Goal: Task Accomplishment & Management: Manage account settings

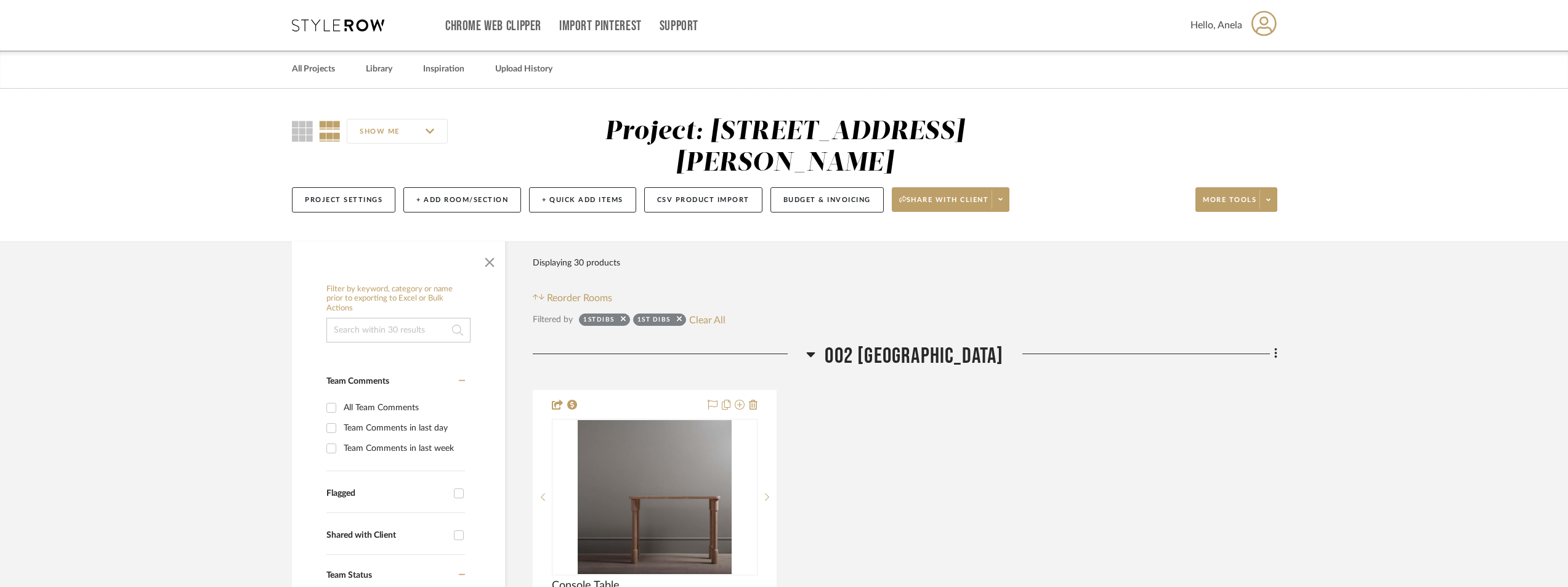
click at [711, 323] on button "Clear All" at bounding box center [708, 319] width 37 height 16
checkbox input "false"
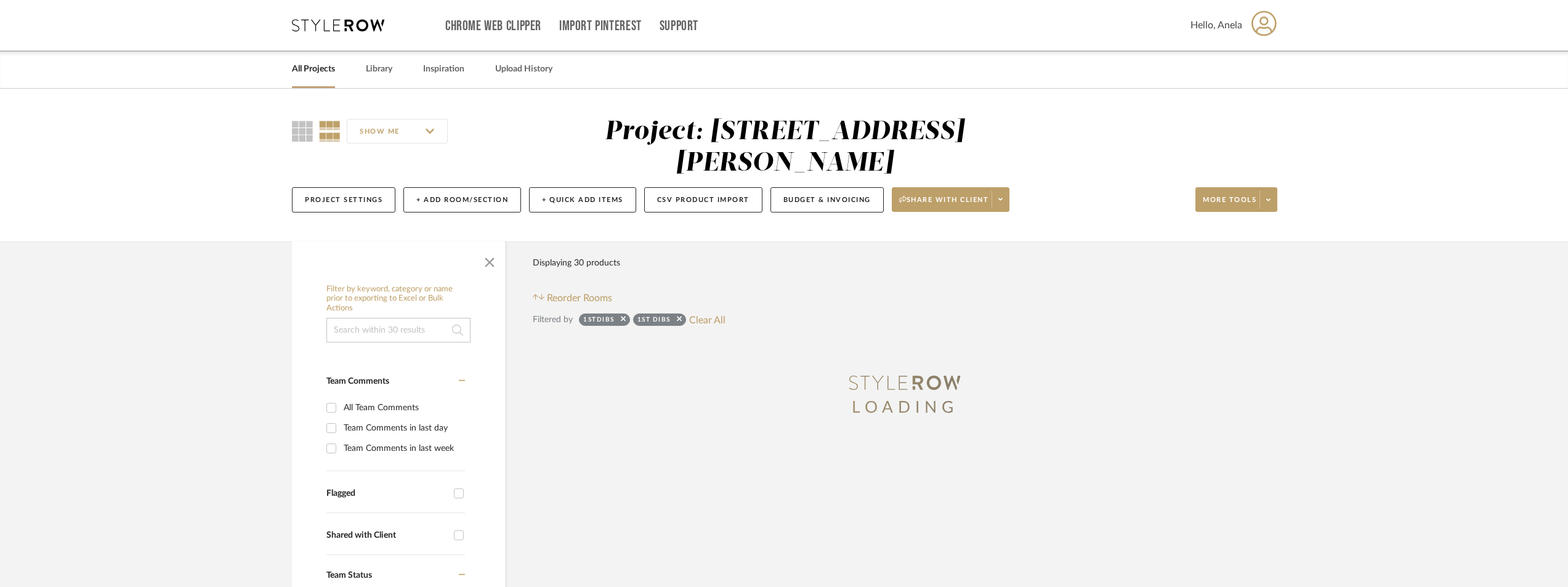
scroll to position [431, 0]
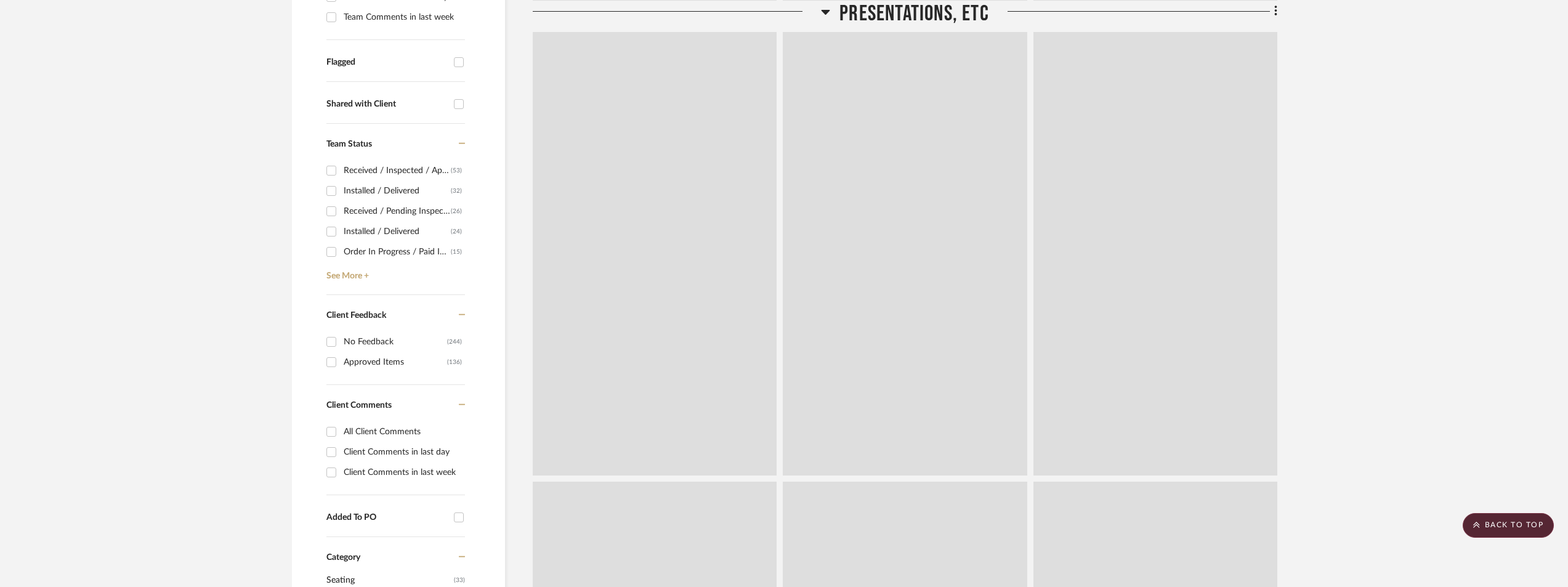
type input "[DATE]"
type input "Installed / Delivered"
type input "[DATE]"
type input "Installed / Delivered"
type input "[DATE]"
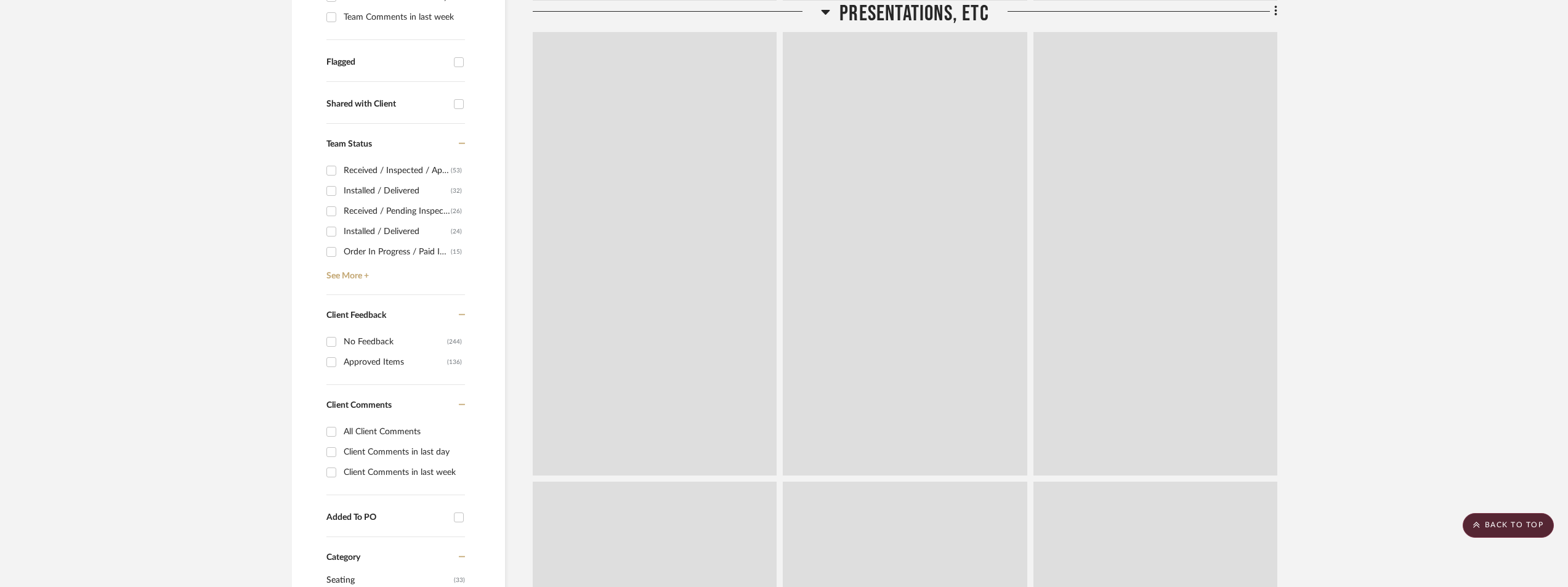
type input "Installed / Delivered"
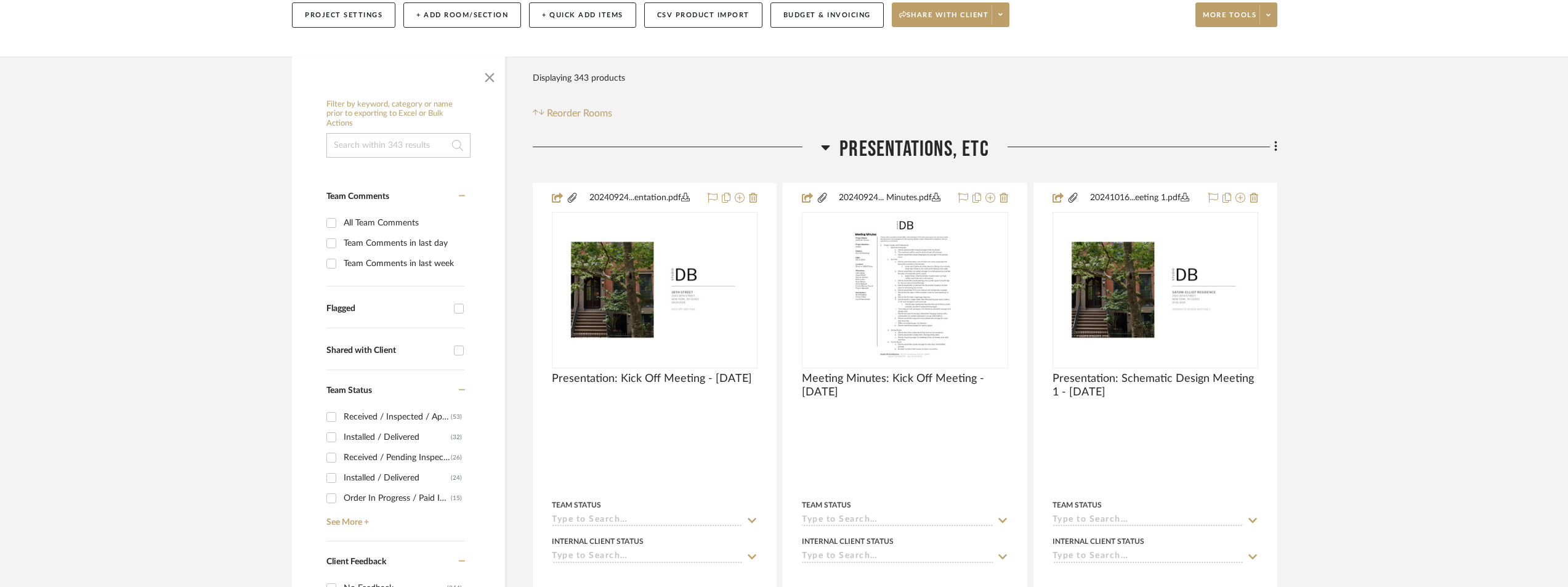
scroll to position [0, 0]
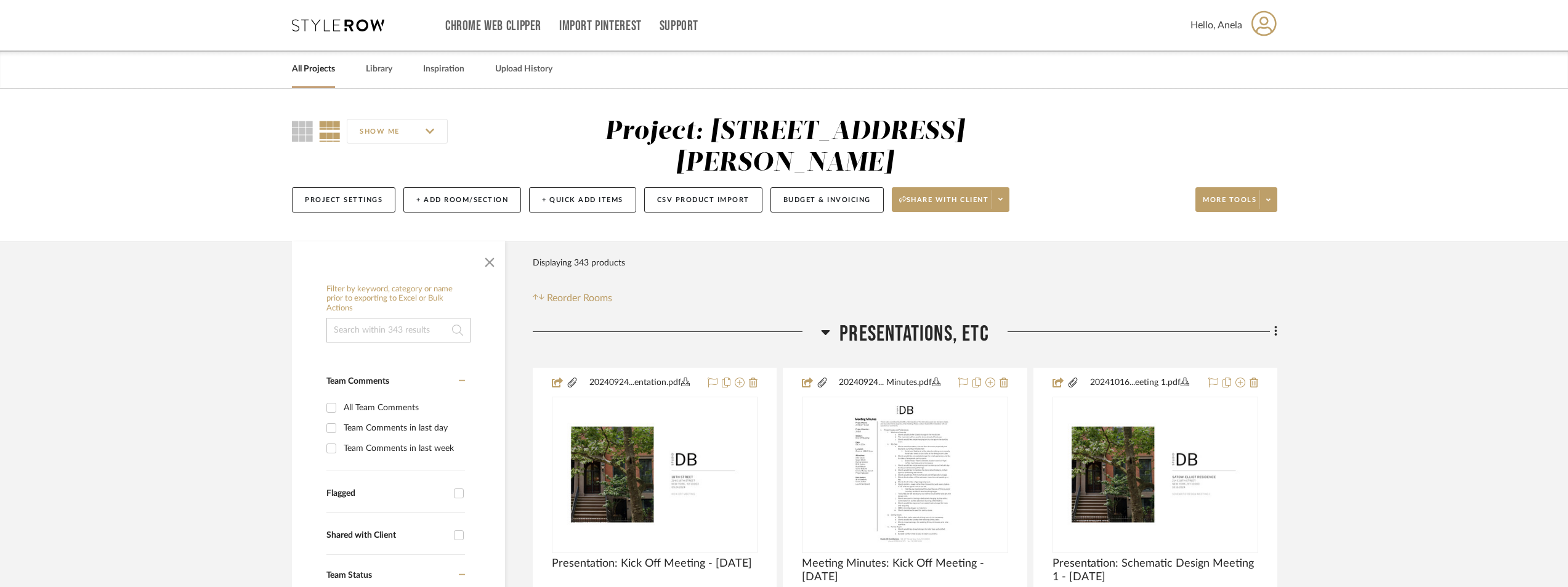
click at [343, 26] on icon at bounding box center [338, 25] width 93 height 13
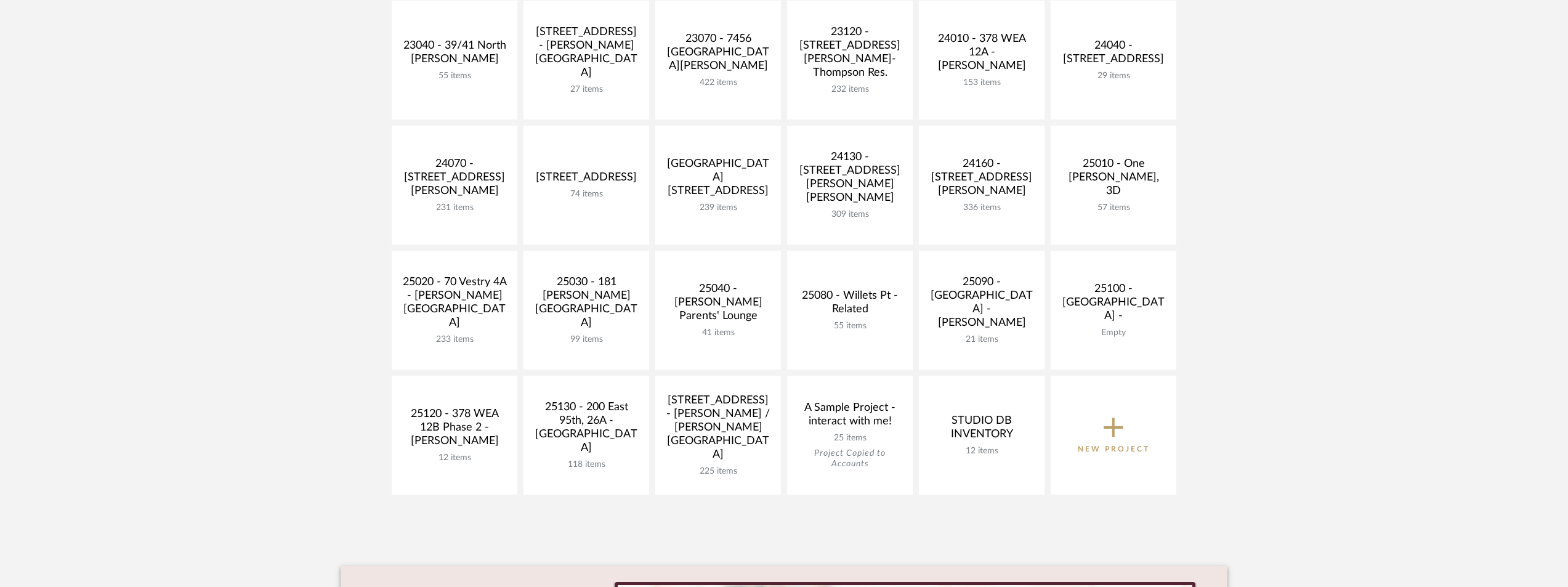
scroll to position [431, 0]
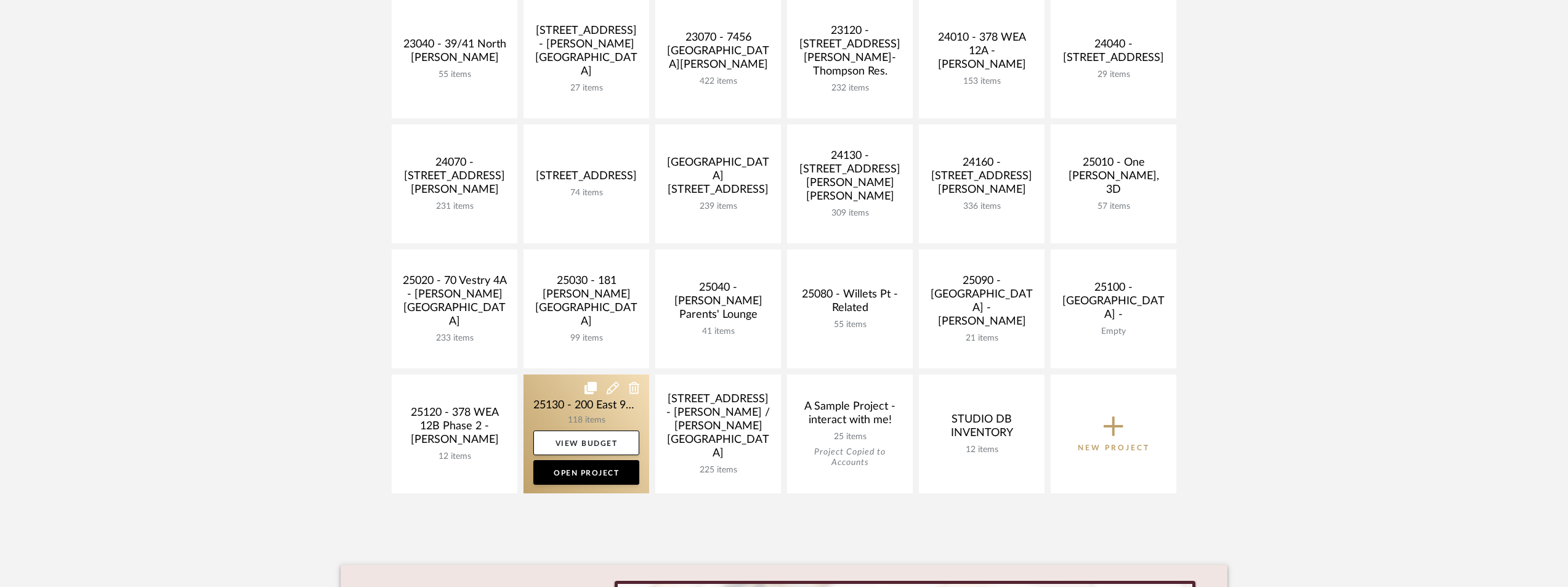
click at [546, 393] on link at bounding box center [586, 434] width 126 height 119
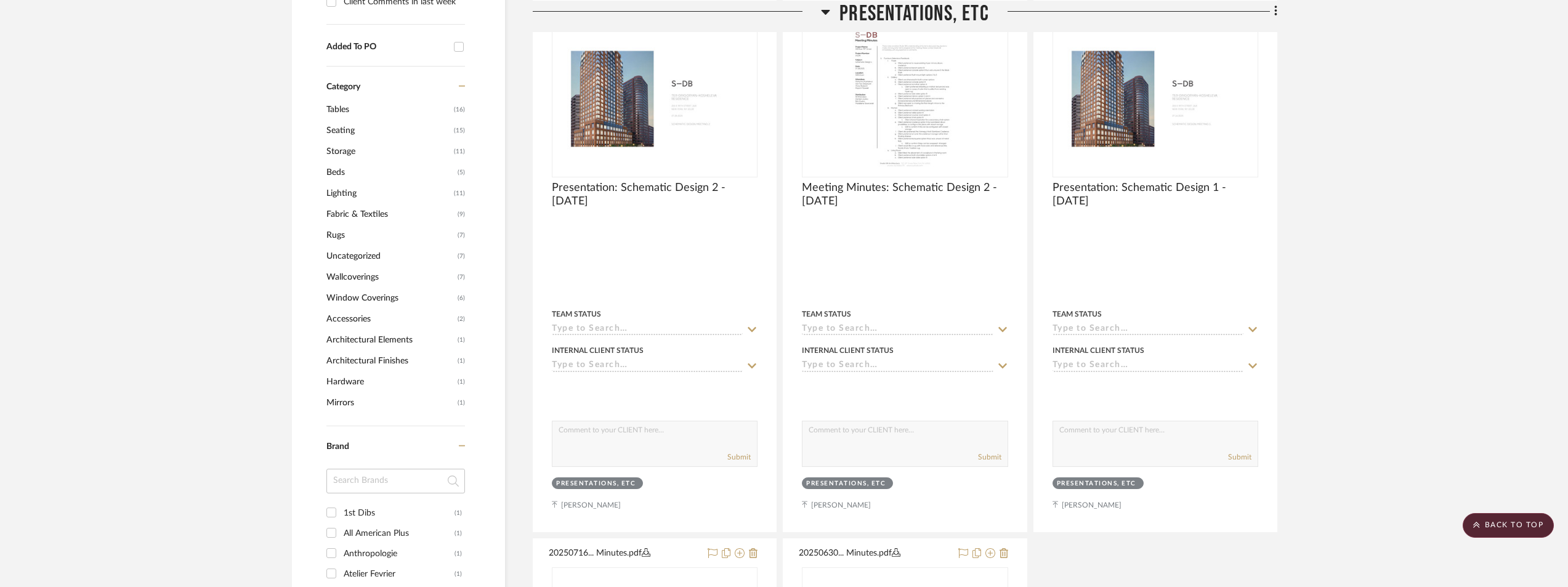
scroll to position [1171, 0]
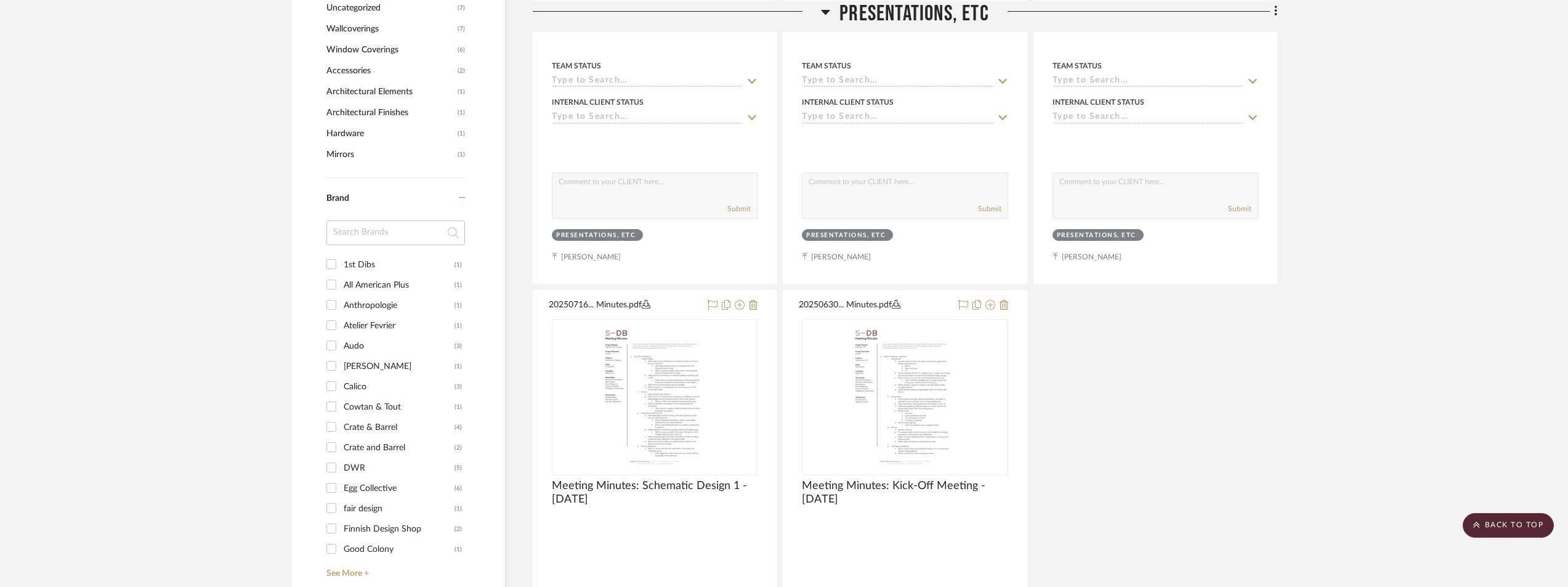
click at [362, 231] on input at bounding box center [396, 233] width 139 height 25
type input "sere"
click at [372, 270] on div "Serena & [PERSON_NAME]" at bounding box center [399, 265] width 111 height 20
click at [341, 270] on input "Serena & [PERSON_NAME] (1)" at bounding box center [331, 265] width 20 height 20
checkbox input "true"
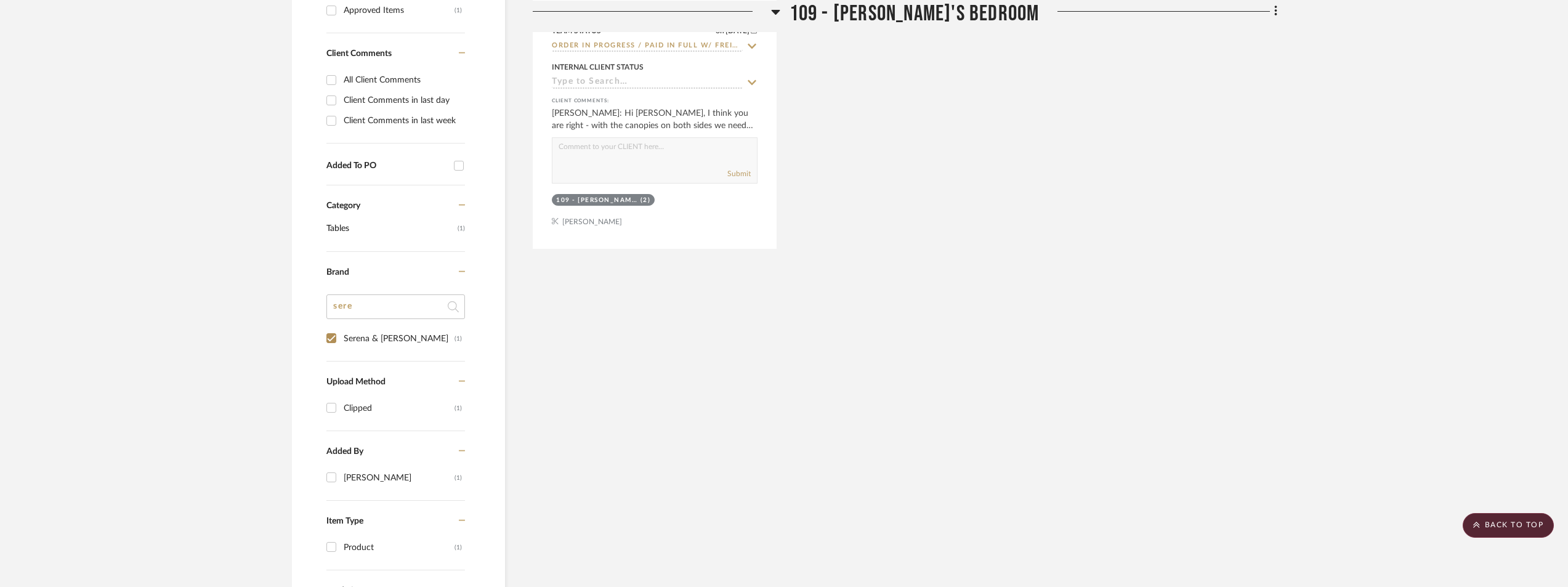
scroll to position [431, 0]
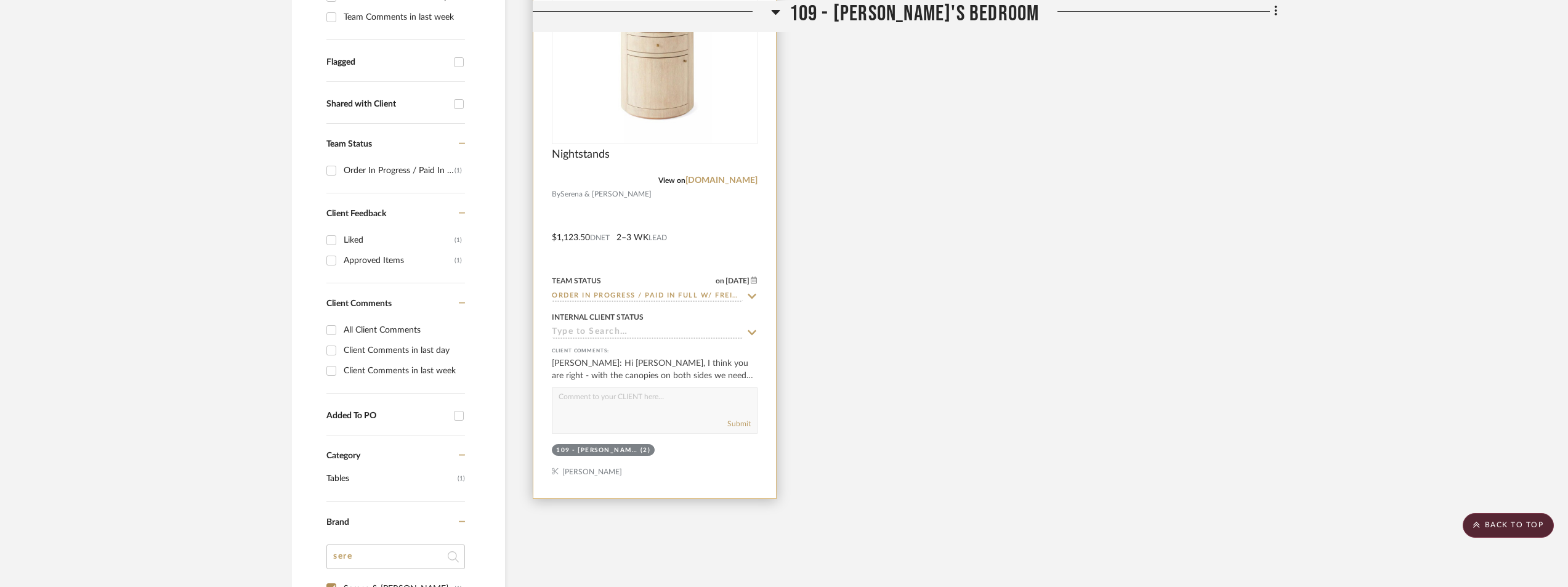
click at [751, 297] on icon at bounding box center [752, 296] width 8 height 5
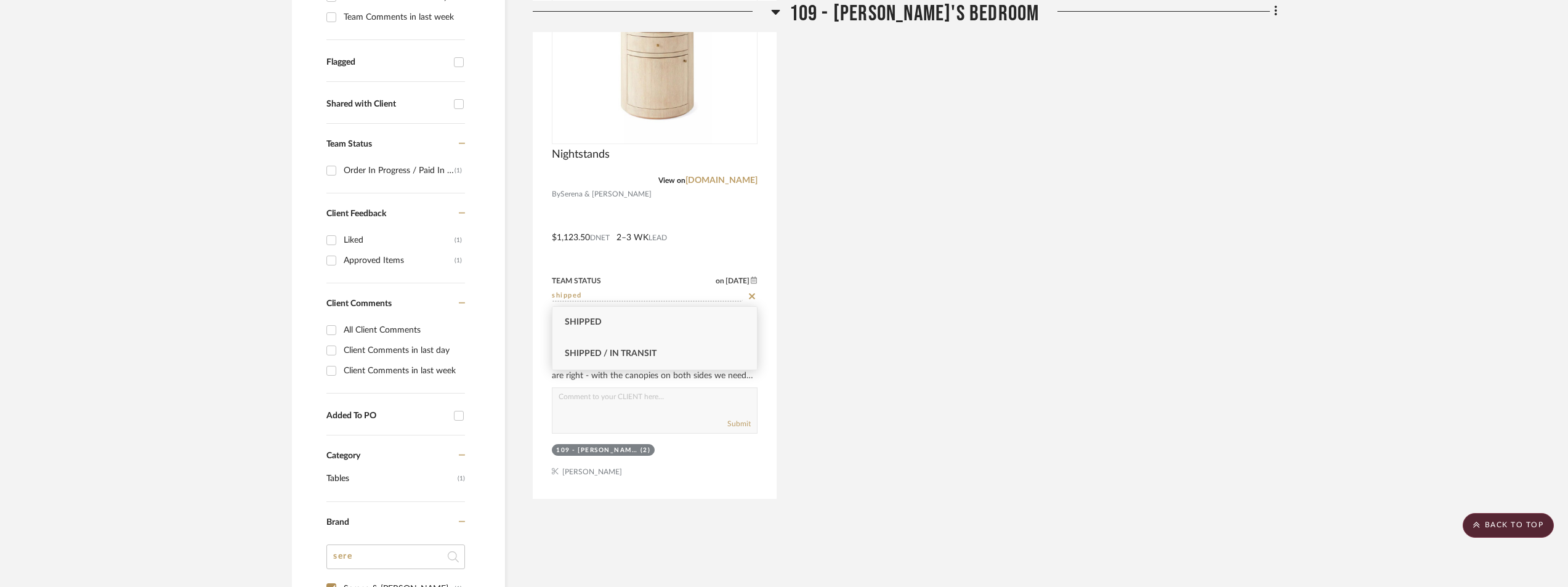
type input "shipped"
click at [714, 345] on div "Shipped / In Transit" at bounding box center [655, 354] width 205 height 32
type input "[DATE]"
type input "Shipped / In Transit"
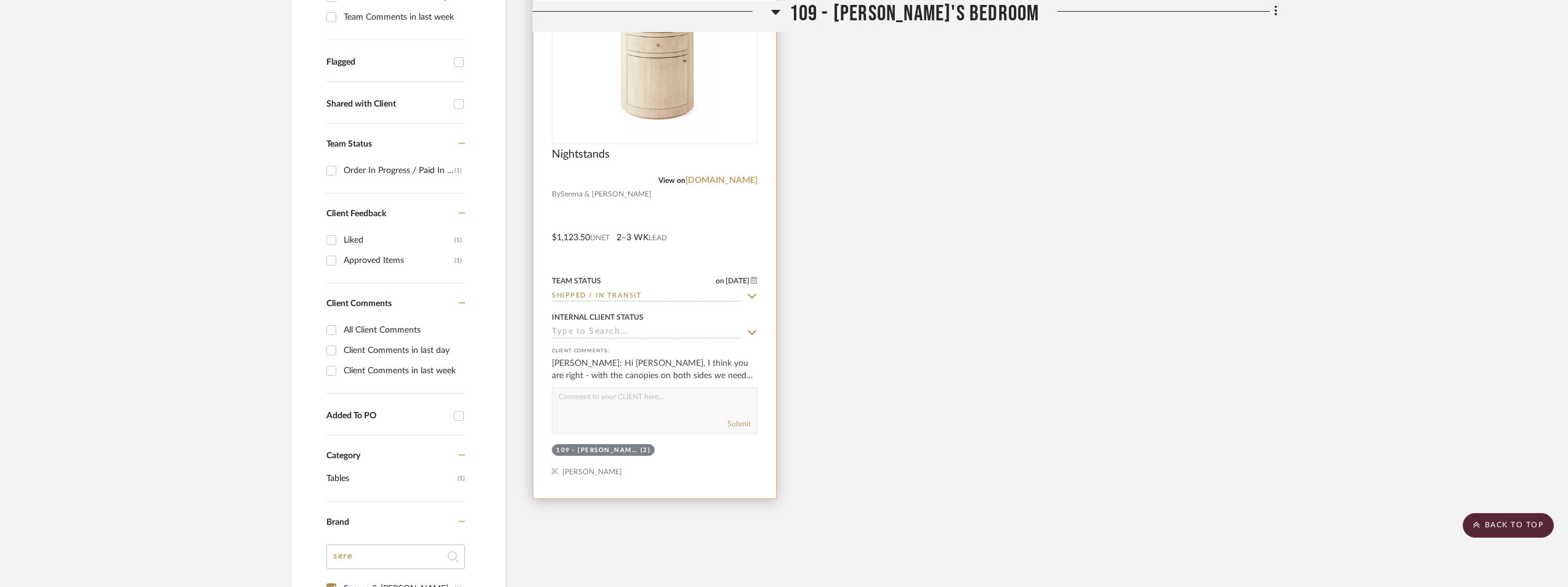
click at [690, 113] on img "0" at bounding box center [655, 66] width 114 height 154
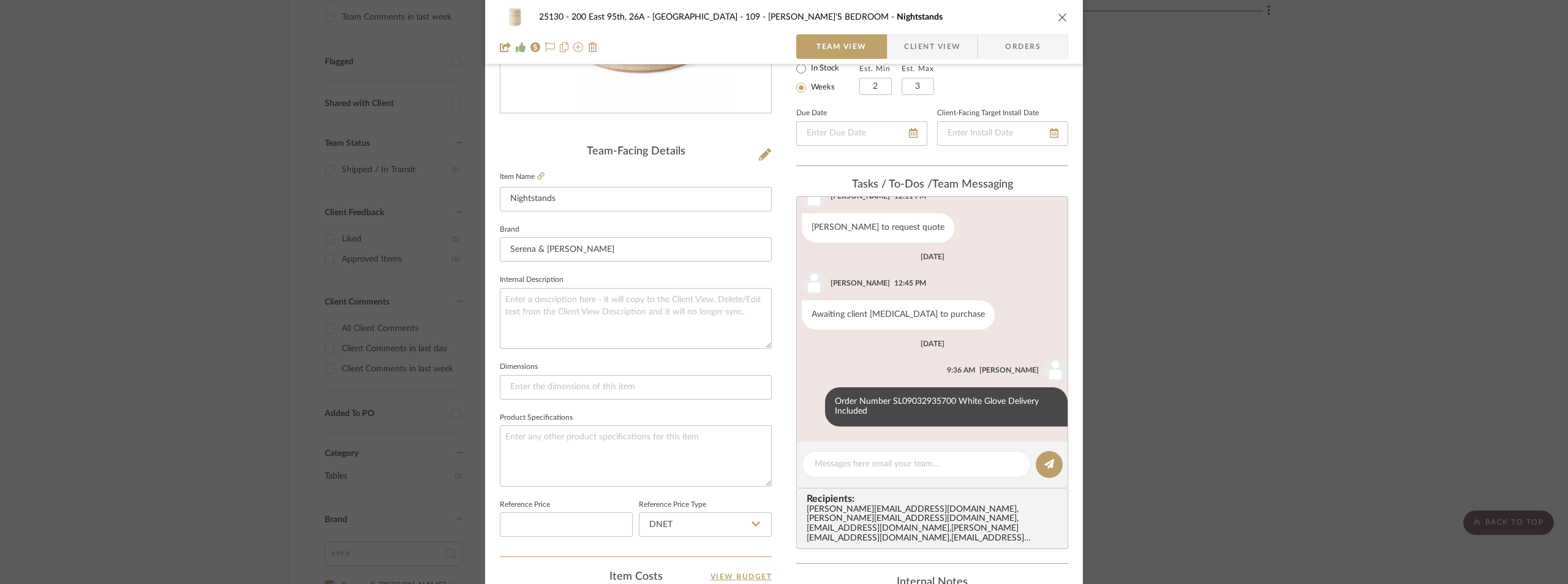
scroll to position [245, 0]
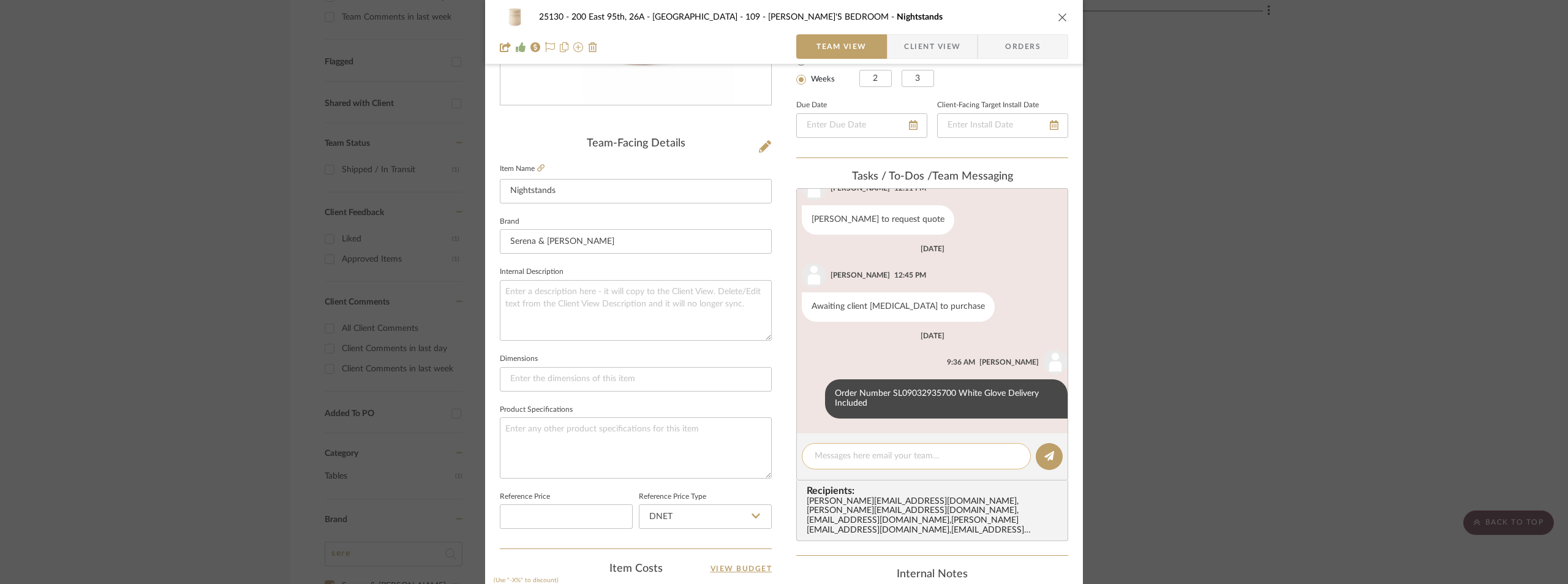
click at [860, 457] on textarea at bounding box center [916, 456] width 203 height 12
type textarea "Delivery Scheduled for 9/18. COI Requested"
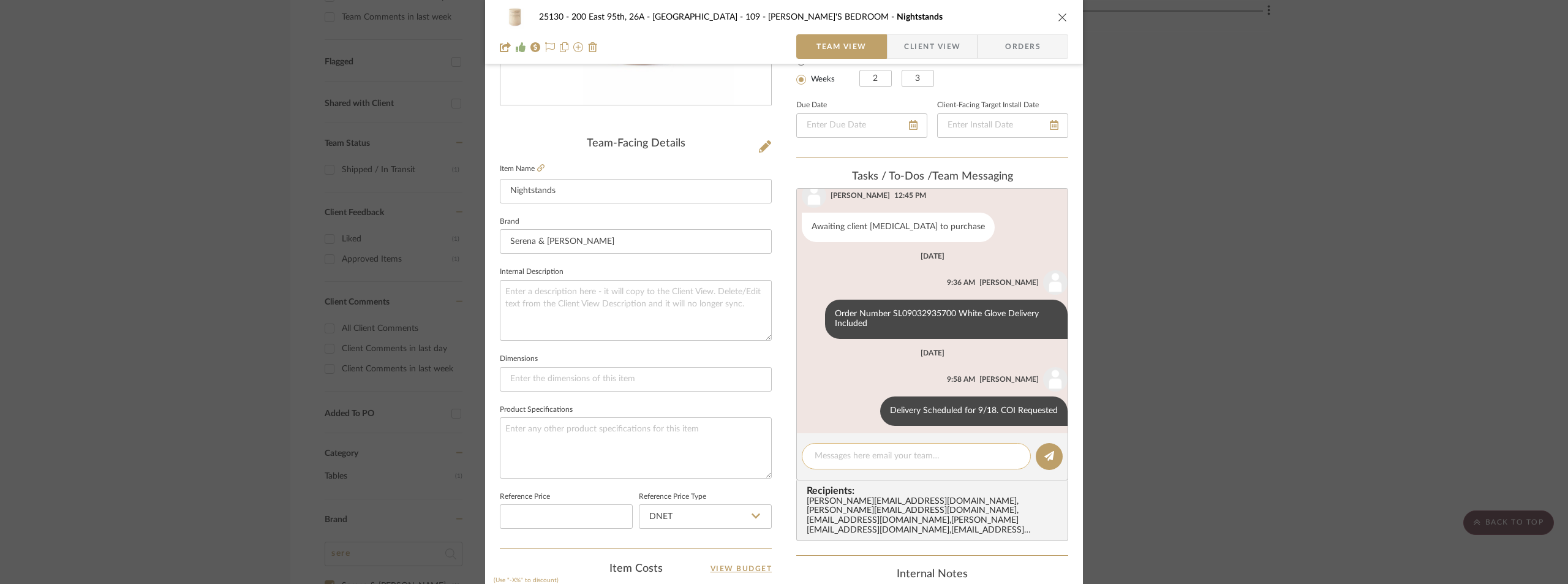
scroll to position [128, 0]
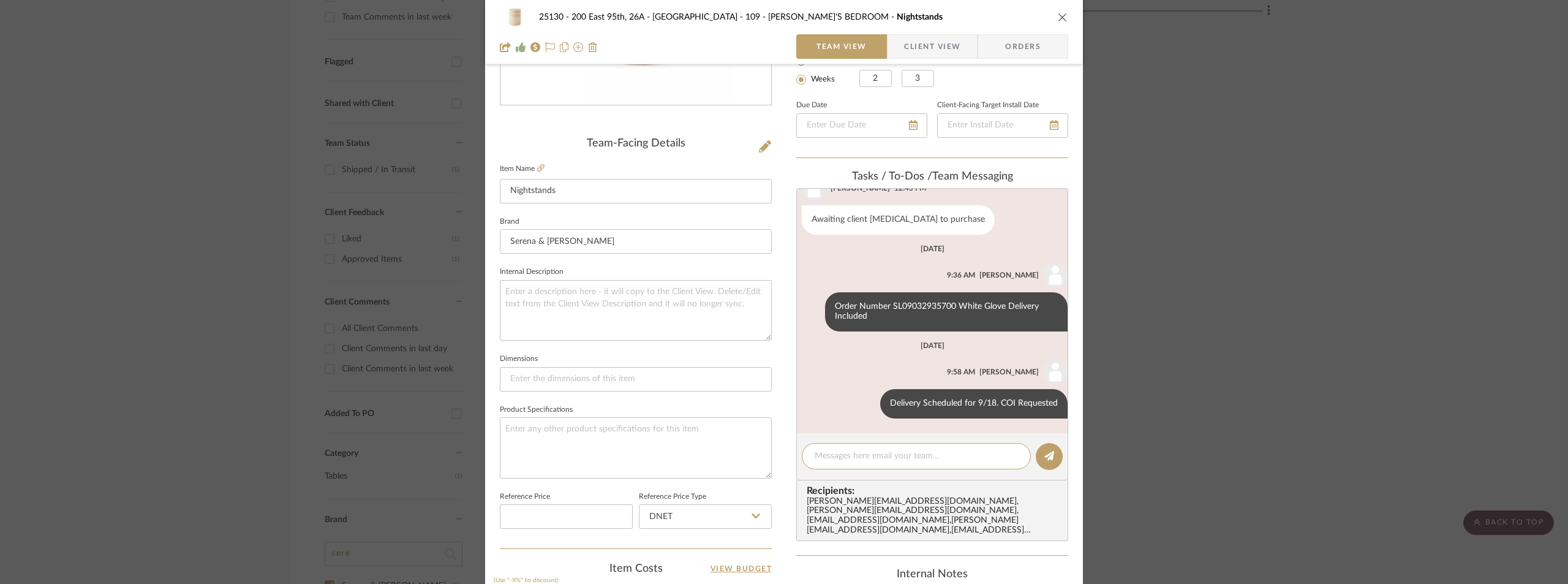
click at [27, 98] on div "25130 - 200 East 95th, 26A - Kosheleva 109 - [PERSON_NAME]'S BEDROOM Nightstand…" at bounding box center [784, 292] width 1568 height 584
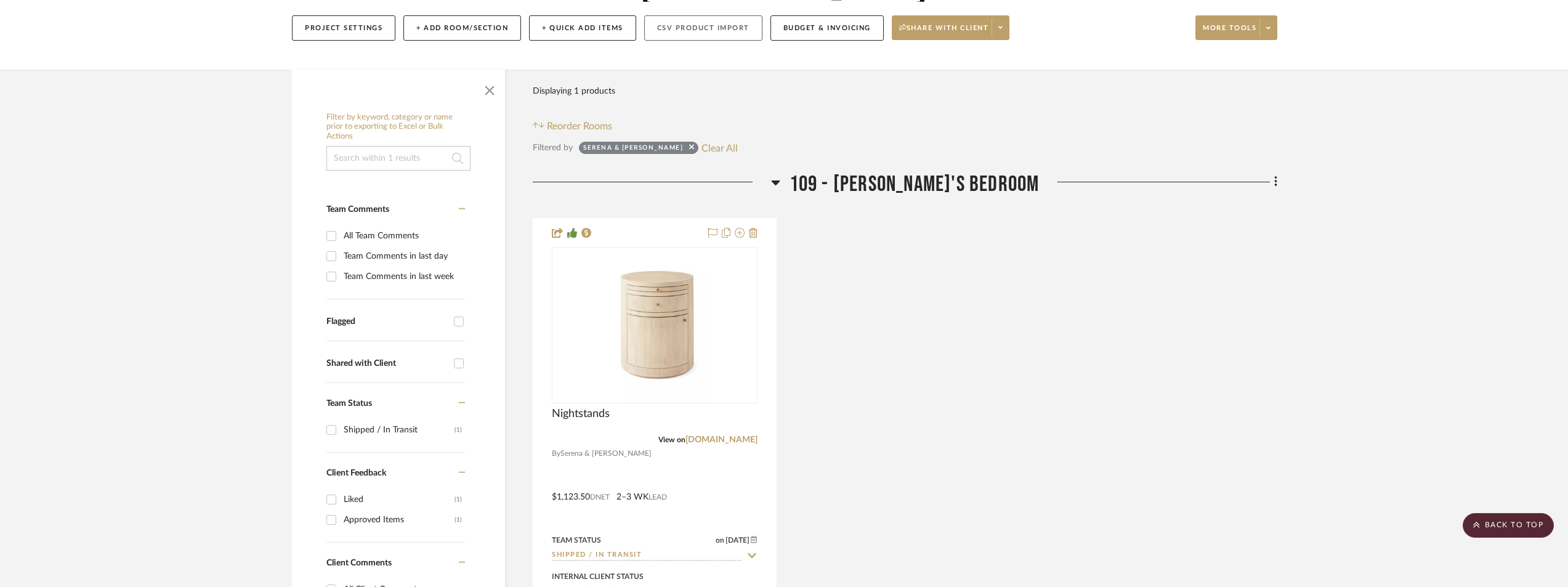
scroll to position [0, 0]
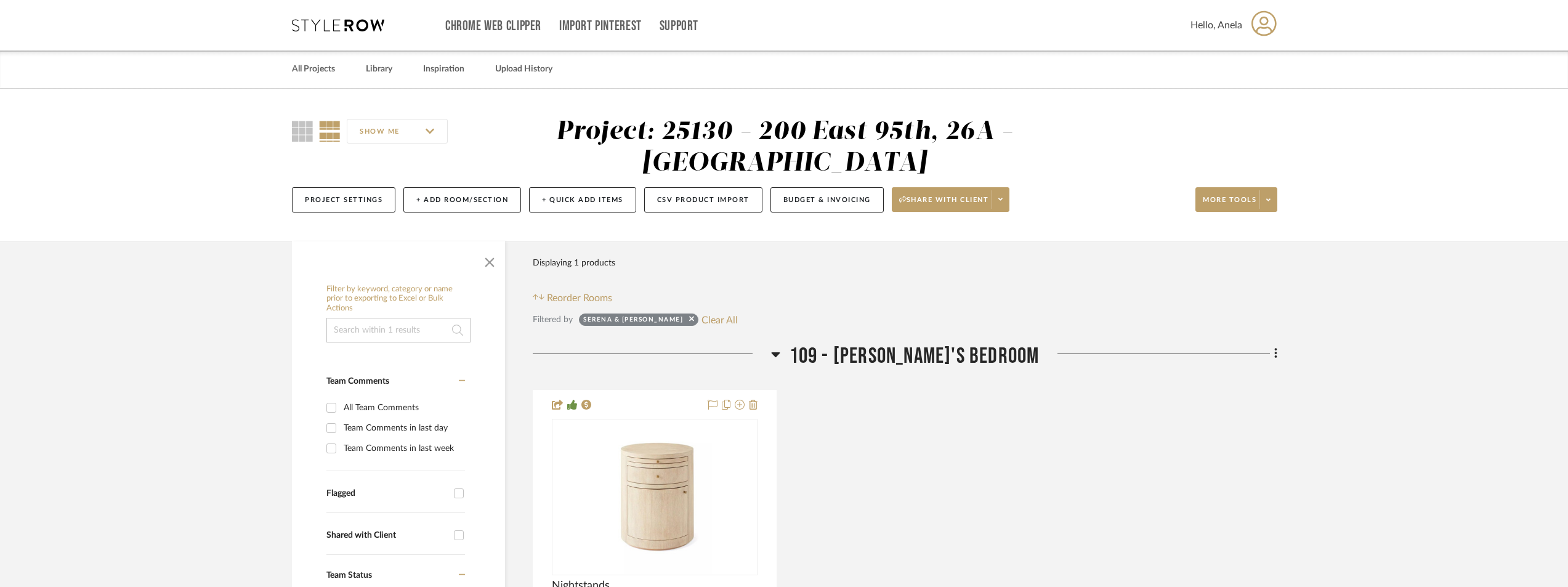
drag, startPoint x: 671, startPoint y: 334, endPoint x: 669, endPoint y: 320, distance: 14.1
click at [701, 320] on button "Clear All" at bounding box center [720, 319] width 37 height 16
checkbox input "false"
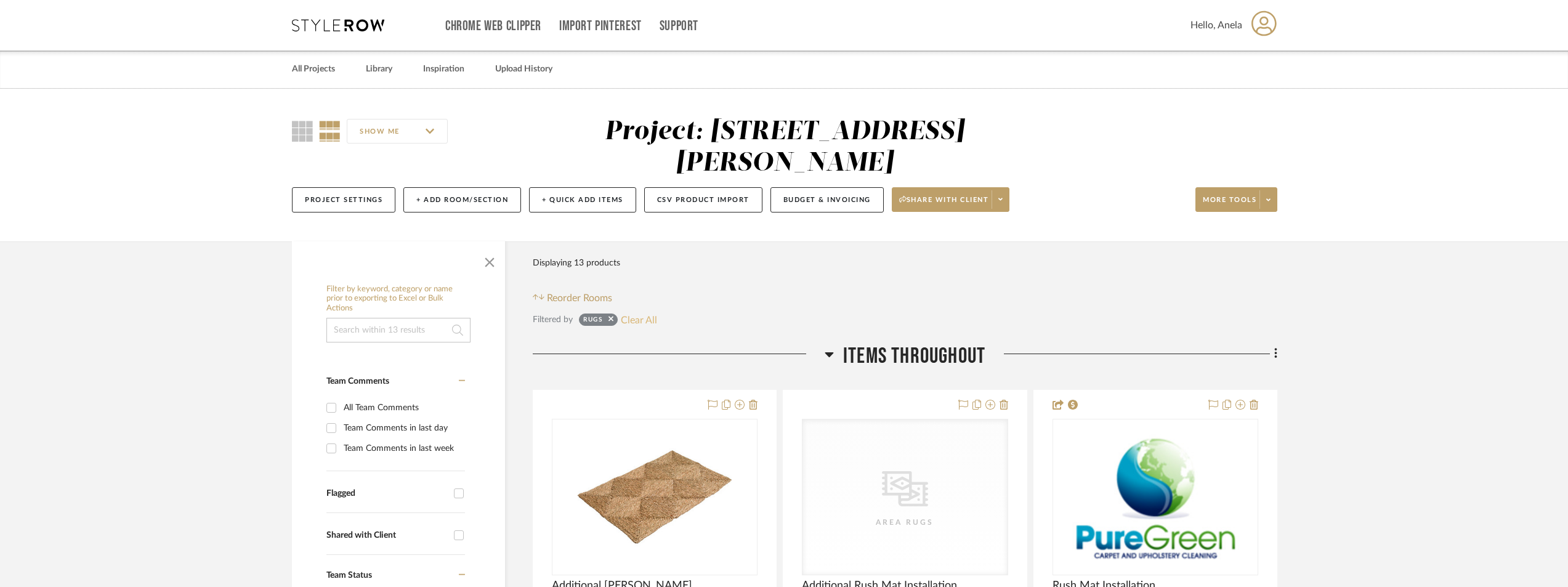
click at [633, 321] on button "Clear All" at bounding box center [640, 319] width 37 height 16
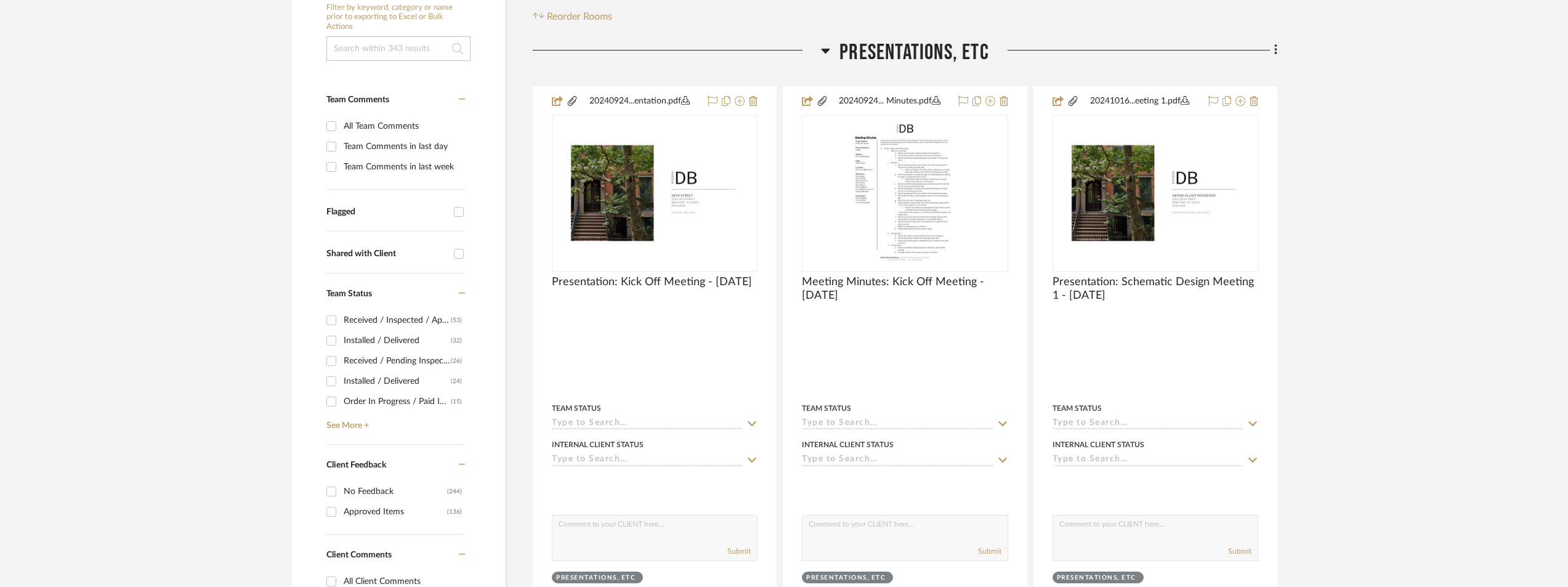
scroll to position [308, 0]
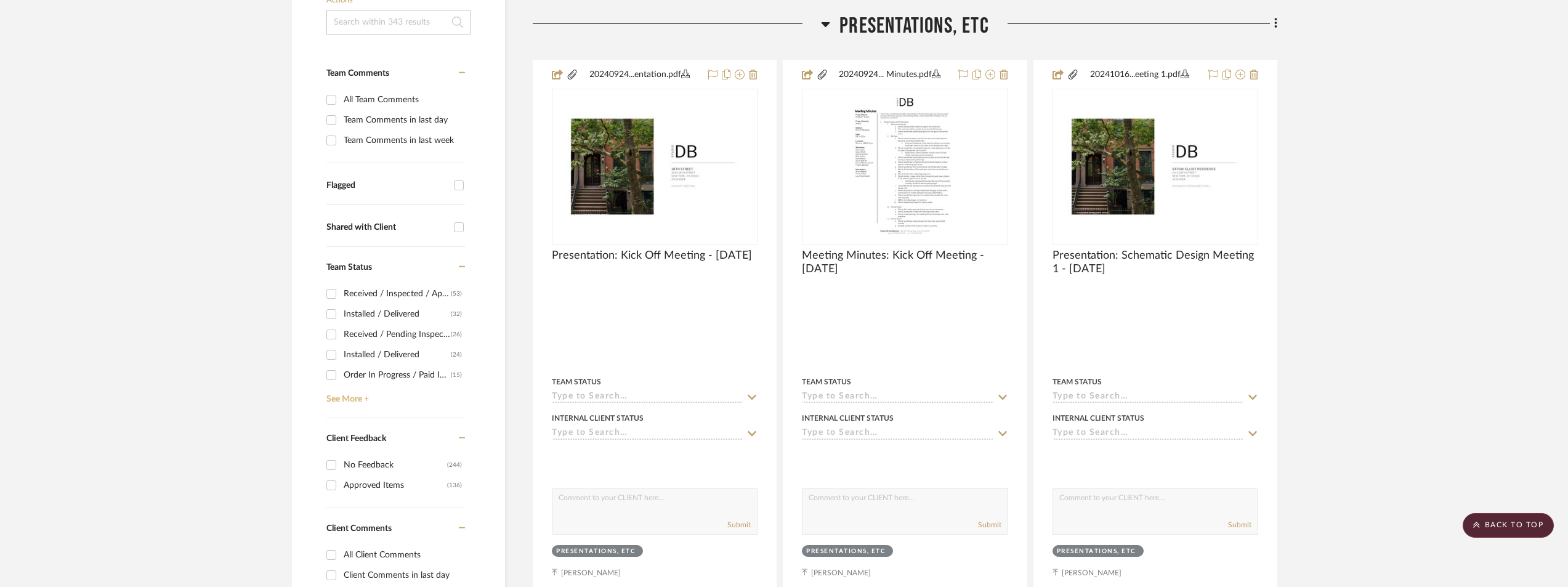
click at [359, 390] on link "See More +" at bounding box center [394, 395] width 142 height 20
click at [385, 352] on div "Need to Order - Client Payment Received" at bounding box center [399, 354] width 111 height 20
click at [341, 352] on input "Need to Order - Client Payment Received (4)" at bounding box center [331, 354] width 20 height 20
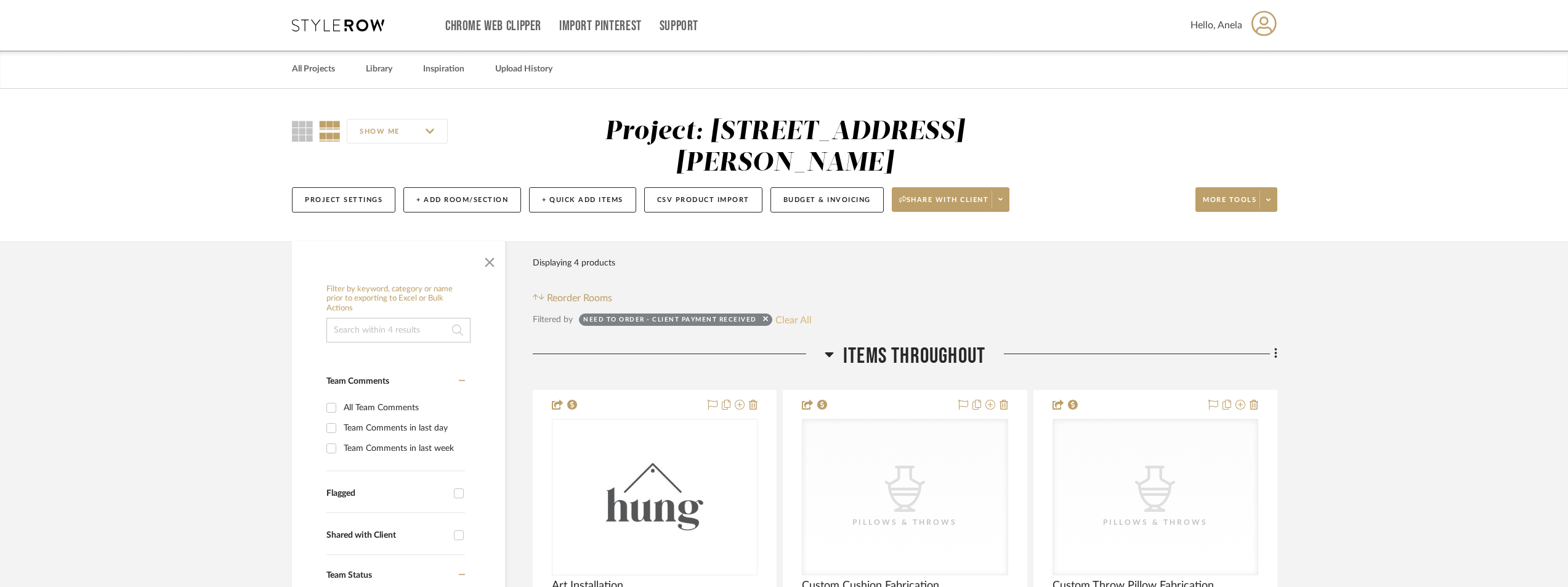
click at [792, 312] on button "Clear All" at bounding box center [794, 319] width 37 height 16
checkbox input "false"
